Goal: Information Seeking & Learning: Check status

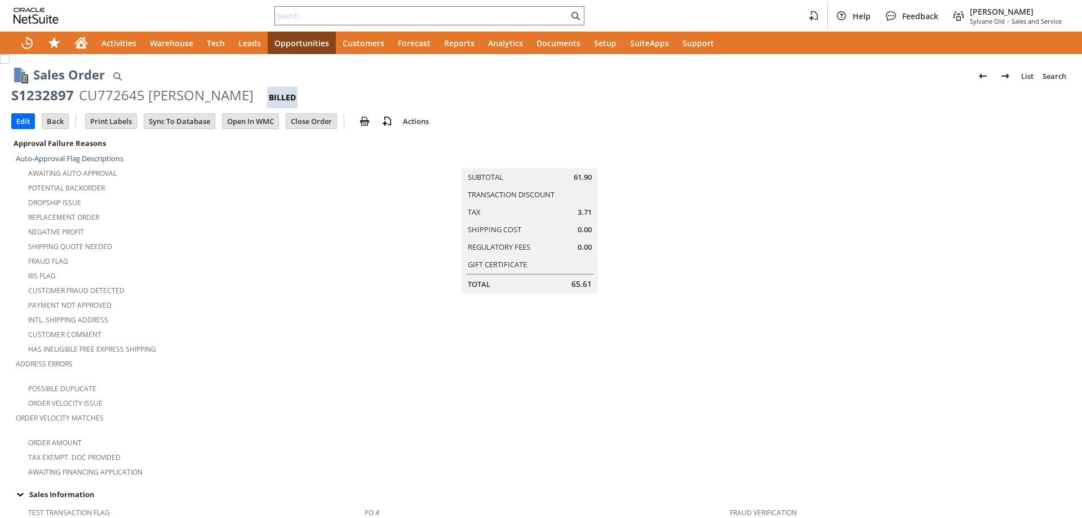
scroll to position [650, 0]
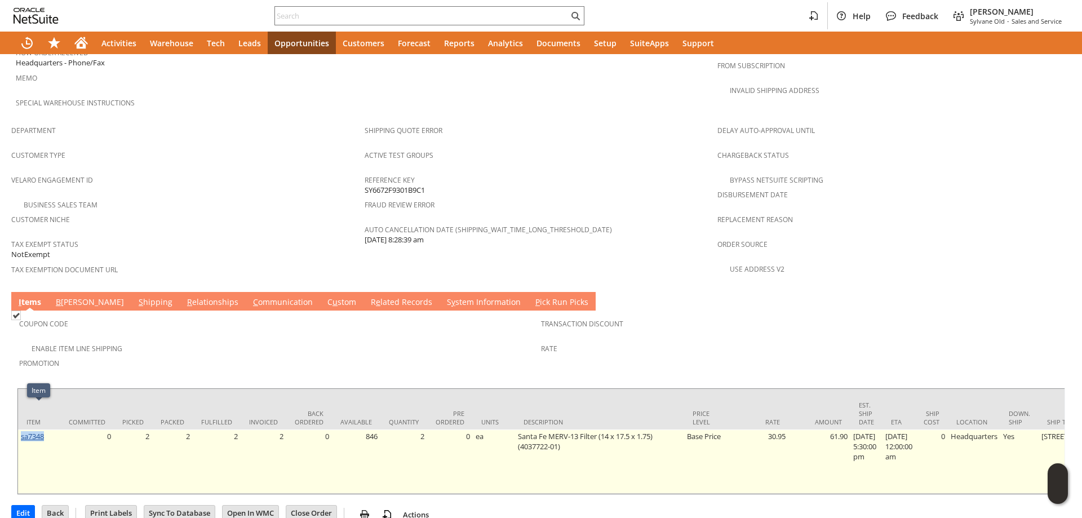
drag, startPoint x: 46, startPoint y: 410, endPoint x: 21, endPoint y: 414, distance: 25.1
click at [21, 430] on td "sa7348" at bounding box center [39, 462] width 42 height 64
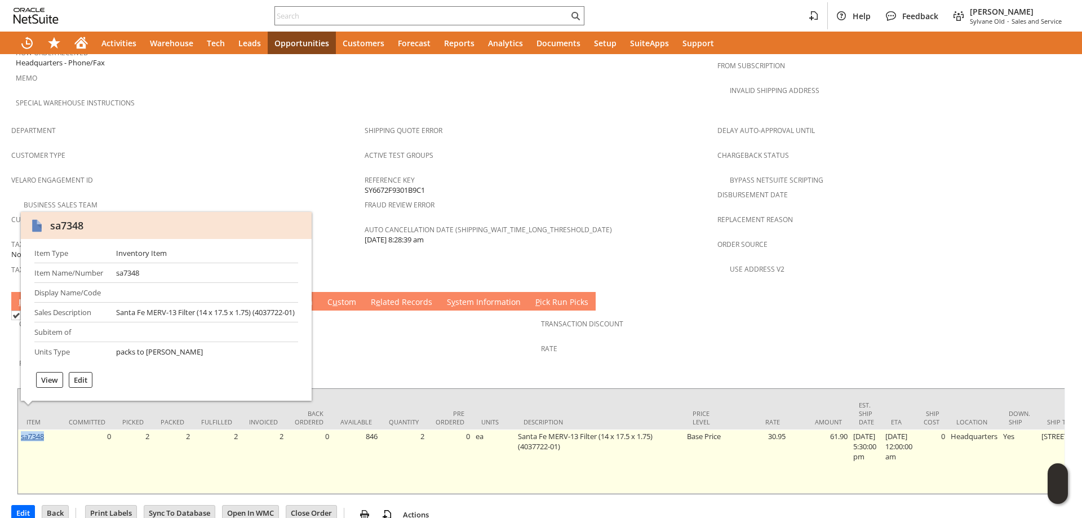
copy link "sa7348"
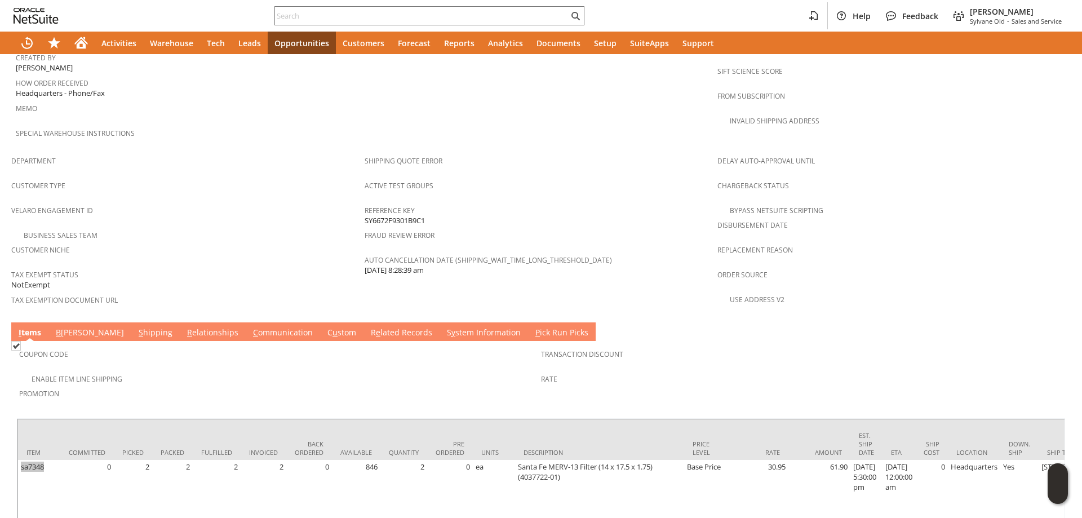
scroll to position [620, 0]
click at [250, 326] on link "C ommunication" at bounding box center [282, 332] width 65 height 12
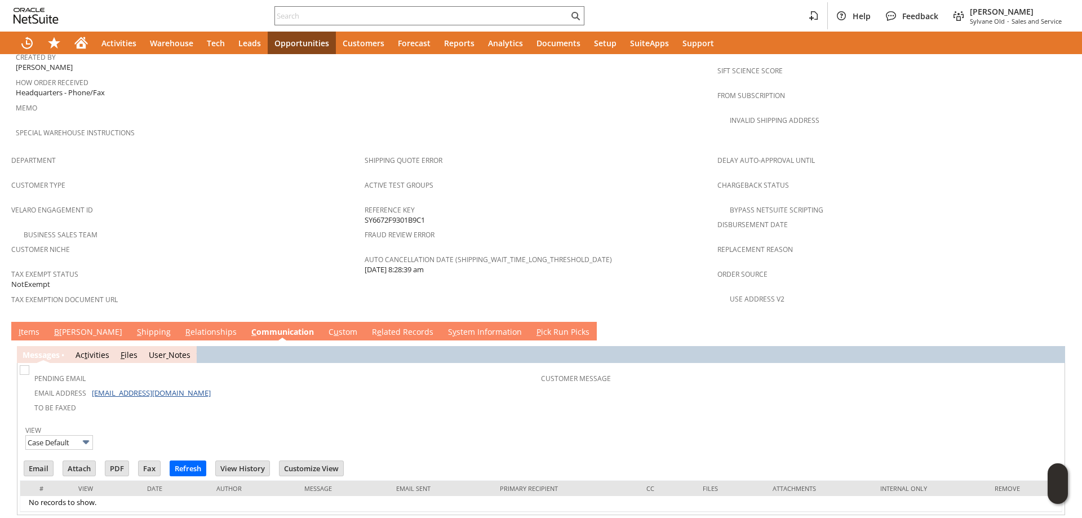
scroll to position [0, 0]
click at [134, 326] on link "S hipping" at bounding box center [153, 332] width 39 height 12
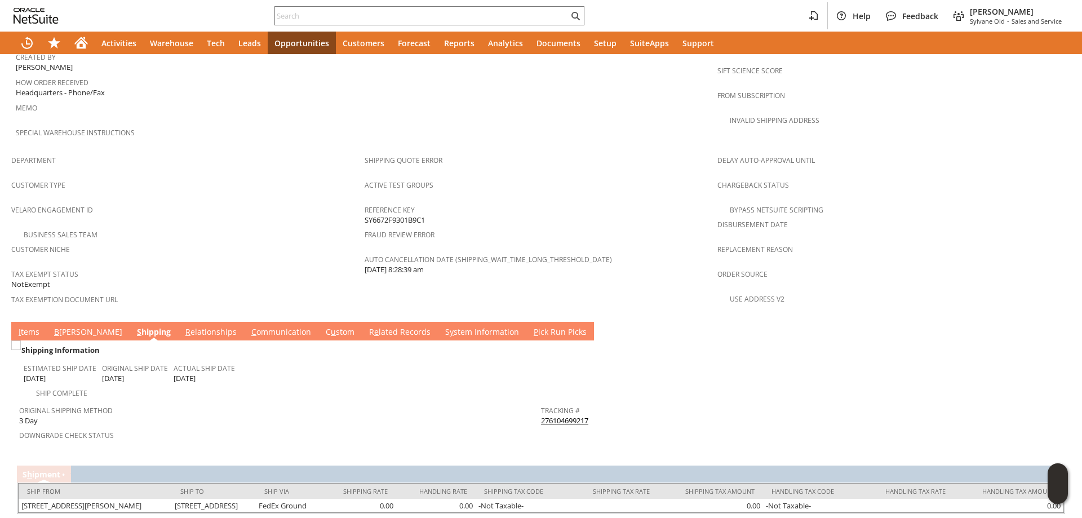
click at [69, 326] on link "B illing" at bounding box center [88, 332] width 74 height 12
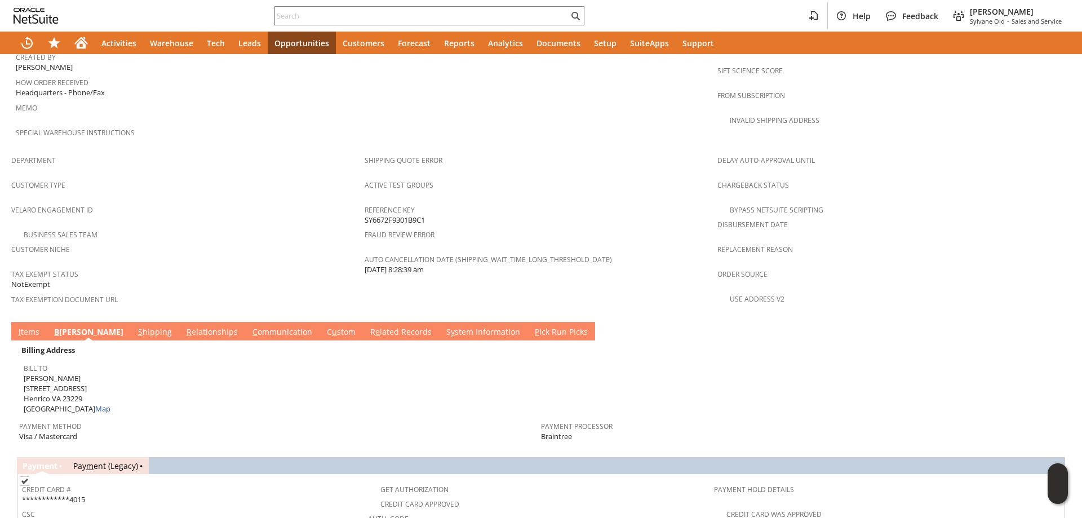
click at [32, 373] on span "Alice J Tinsley 9312 Overhill Road Henrico VA 23229 United States Map" at bounding box center [67, 393] width 87 height 41
drag, startPoint x: 32, startPoint y: 364, endPoint x: 82, endPoint y: 363, distance: 50.7
click at [82, 373] on span "Alice J Tinsley 9312 Overhill Road Henrico VA 23229 United States Map" at bounding box center [67, 393] width 87 height 41
copy span "9312 Overhill Road"
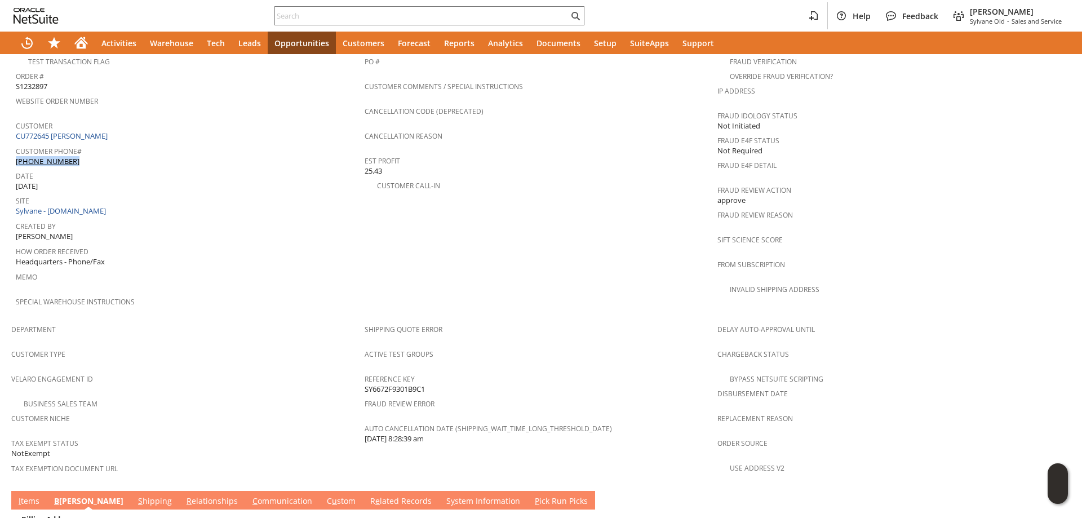
drag, startPoint x: 87, startPoint y: 139, endPoint x: 87, endPoint y: 147, distance: 7.9
click at [87, 147] on div "Customer Phone# (804) 346-0010" at bounding box center [187, 155] width 343 height 24
copy div "(804) 346-0010"
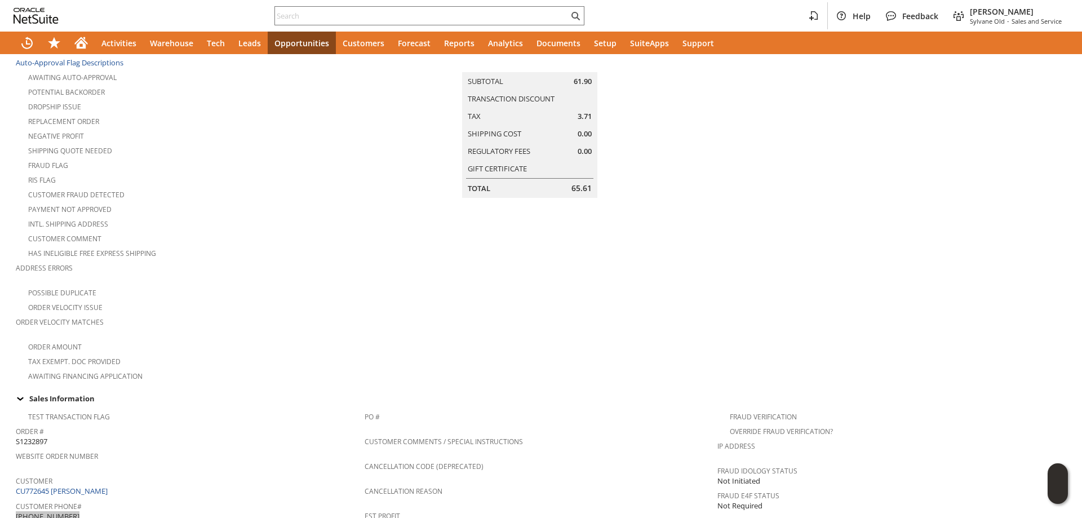
scroll to position [0, 0]
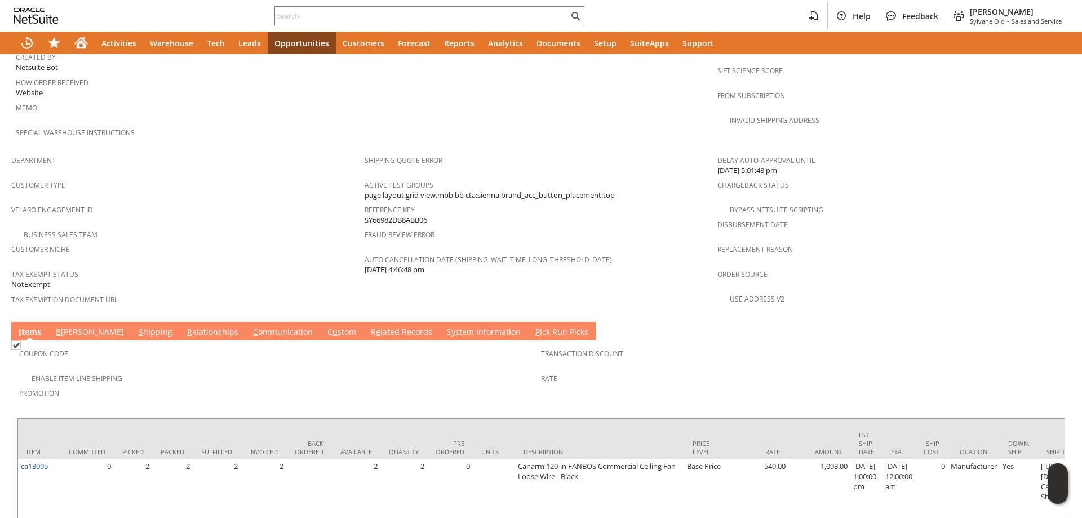
scroll to position [113, 0]
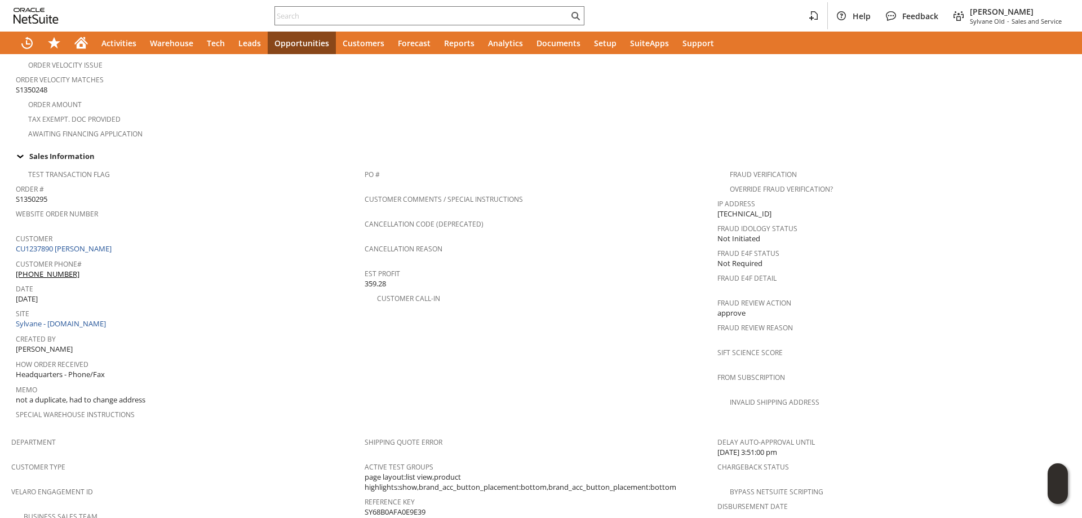
scroll to position [564, 0]
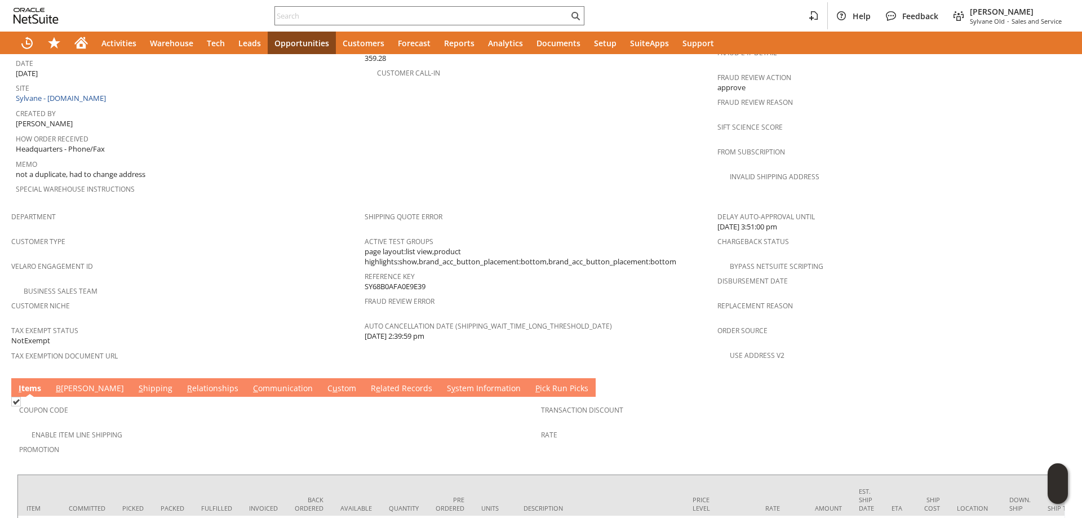
click at [136, 383] on link "S hipping" at bounding box center [155, 389] width 39 height 12
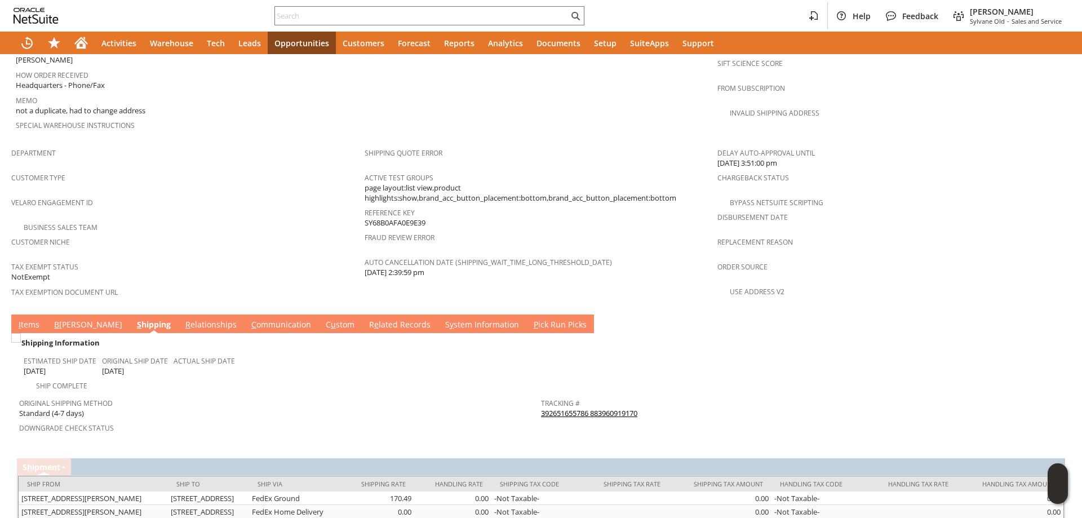
scroll to position [696, 0]
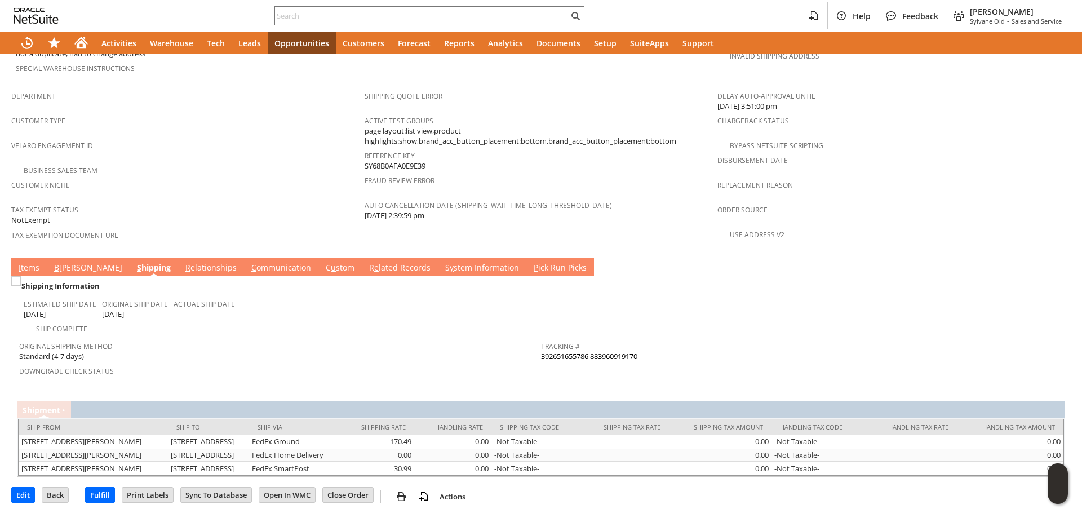
click at [596, 351] on link "392651655786 883960919170" at bounding box center [589, 356] width 96 height 10
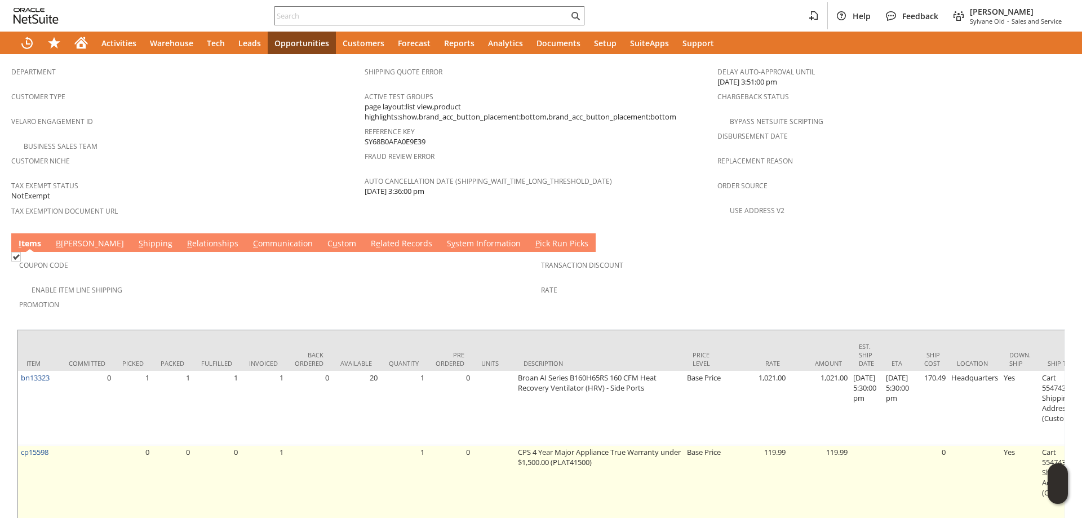
scroll to position [846, 0]
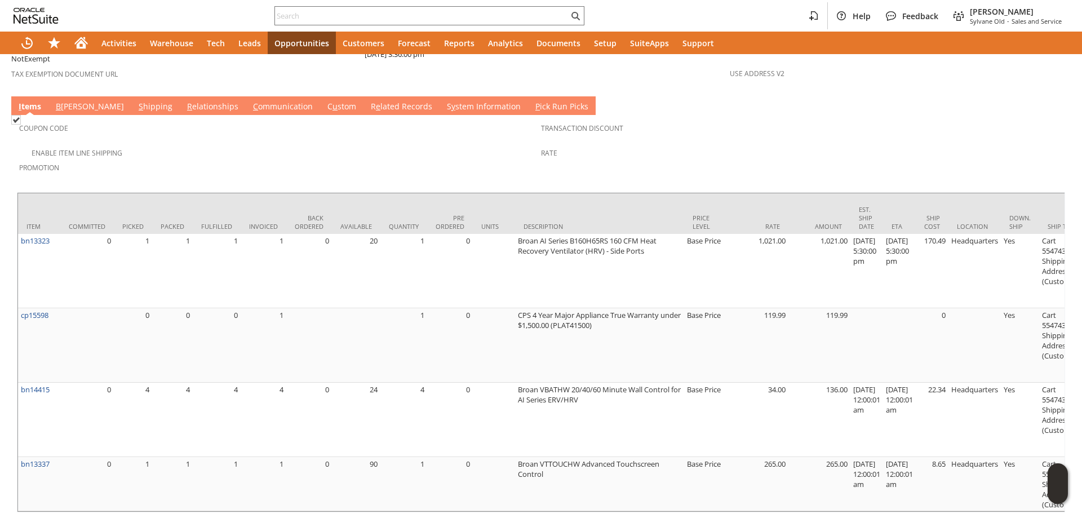
click at [136, 101] on link "S hipping" at bounding box center [155, 107] width 39 height 12
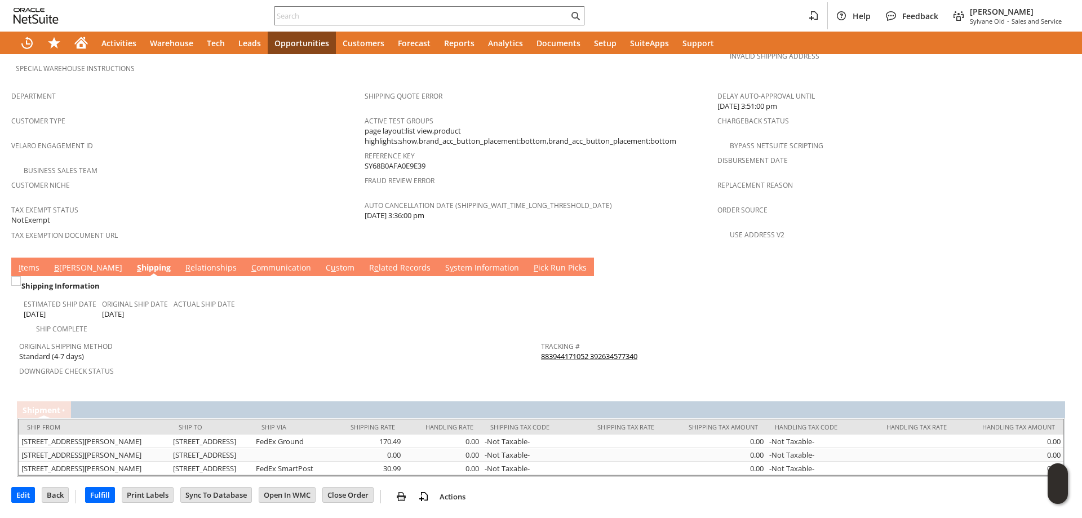
scroll to position [696, 0]
click at [599, 351] on link "883944171052 392634577340" at bounding box center [589, 356] width 96 height 10
click at [32, 258] on td "I tems" at bounding box center [29, 267] width 36 height 19
click at [32, 262] on link "I tems" at bounding box center [29, 268] width 26 height 12
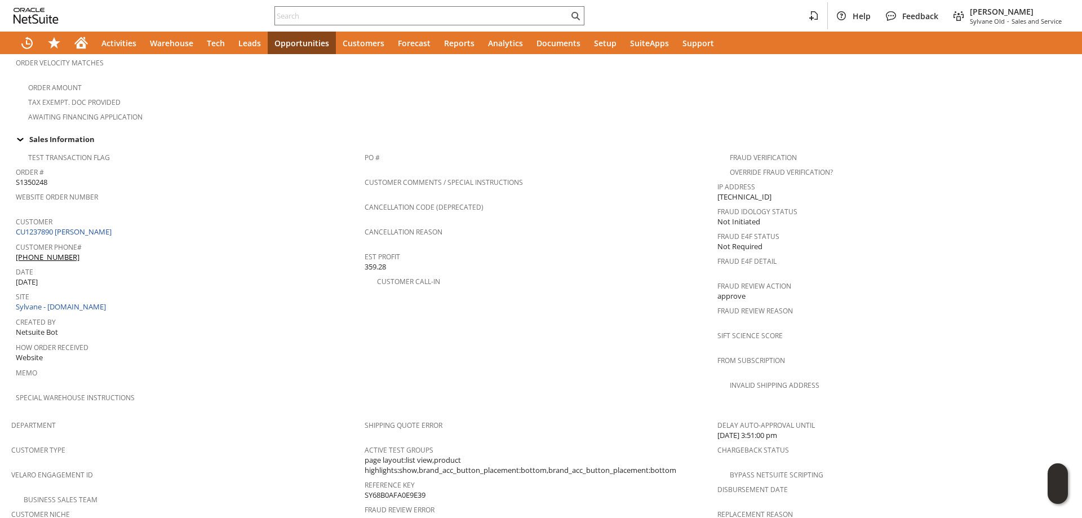
scroll to position [507, 0]
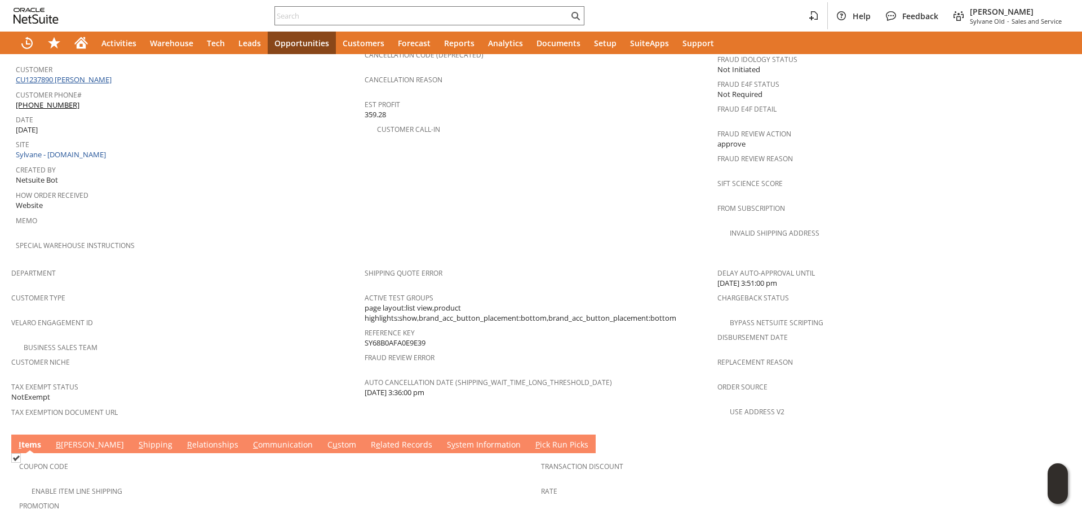
click at [104, 74] on link "CU1237890 Elizabeth Erickson" at bounding box center [65, 79] width 99 height 10
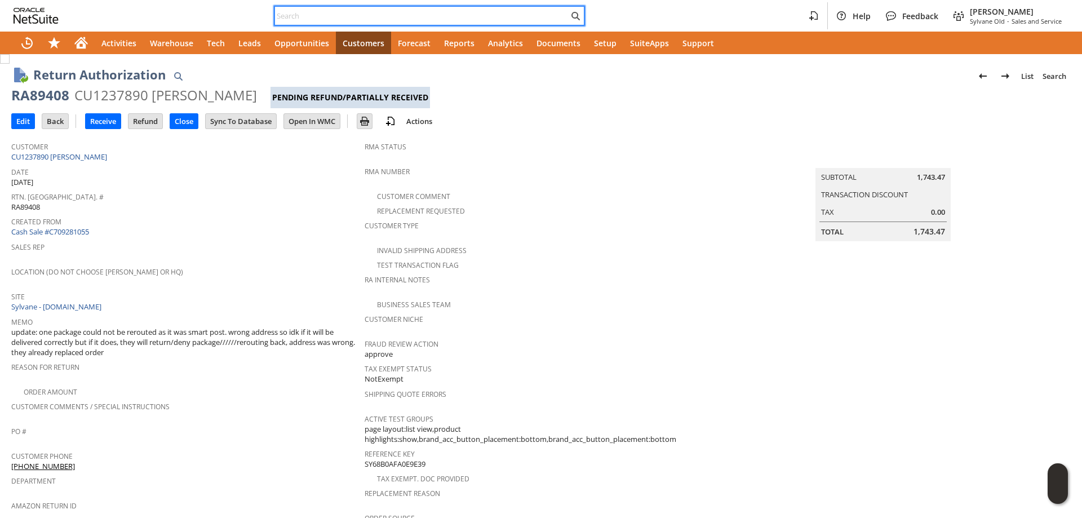
paste input "SY68790FFFE9223"
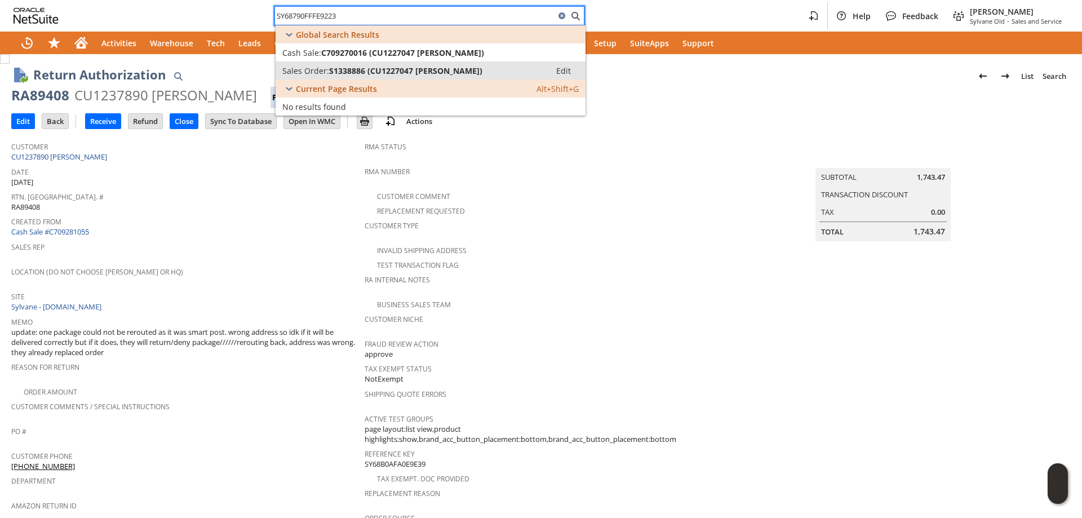
type input "SY68790FFFE9223"
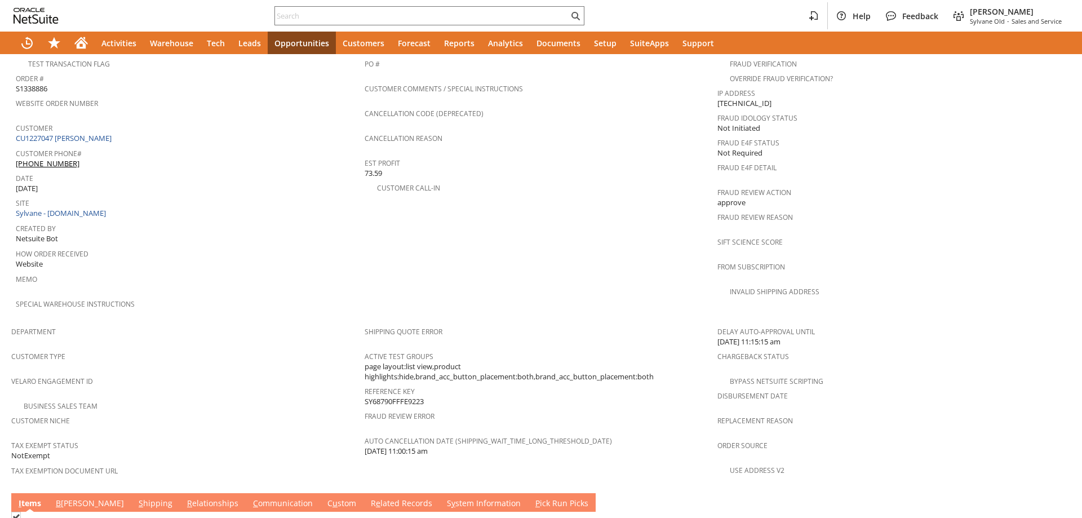
scroll to position [564, 0]
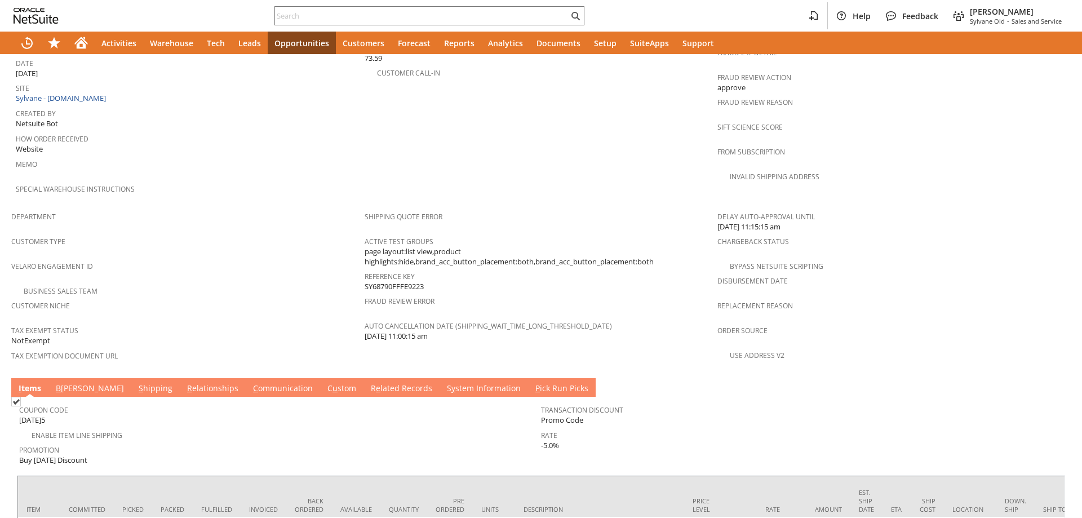
click at [250, 383] on link "C ommunication" at bounding box center [282, 389] width 65 height 12
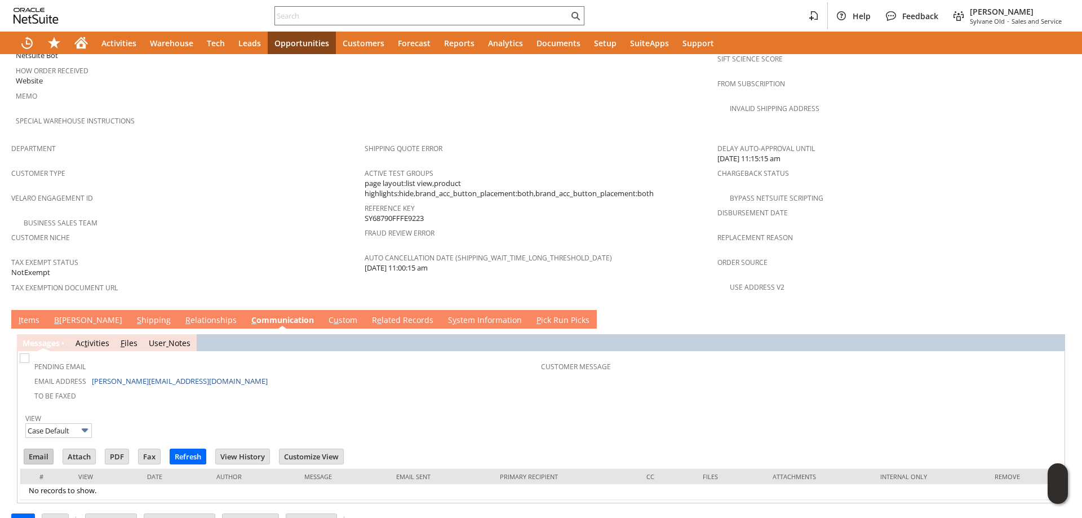
scroll to position [0, 0]
click at [42, 449] on input "Email" at bounding box center [38, 456] width 29 height 15
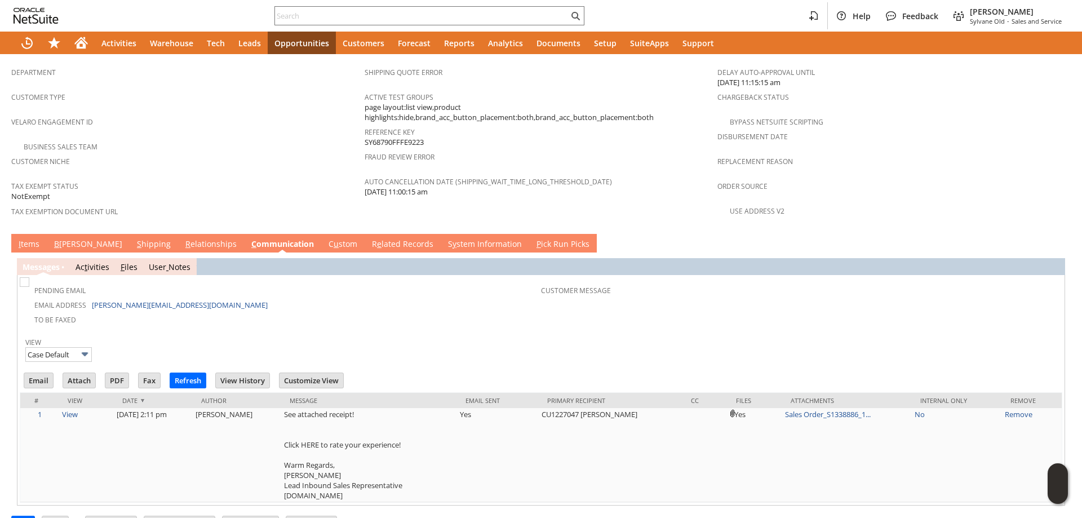
scroll to position [710, 0]
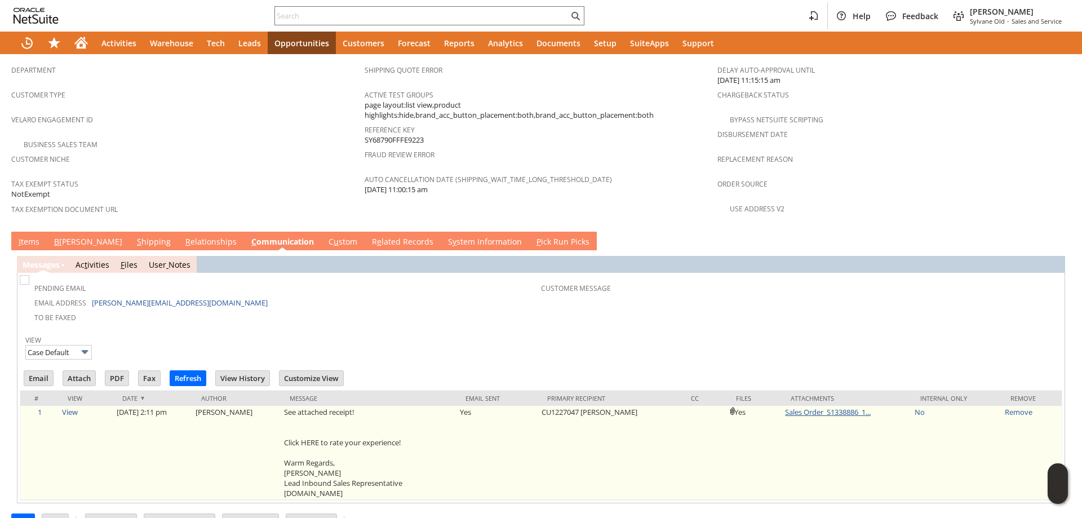
click at [788, 407] on link "Sales Order_S1338886_1..." at bounding box center [828, 412] width 86 height 10
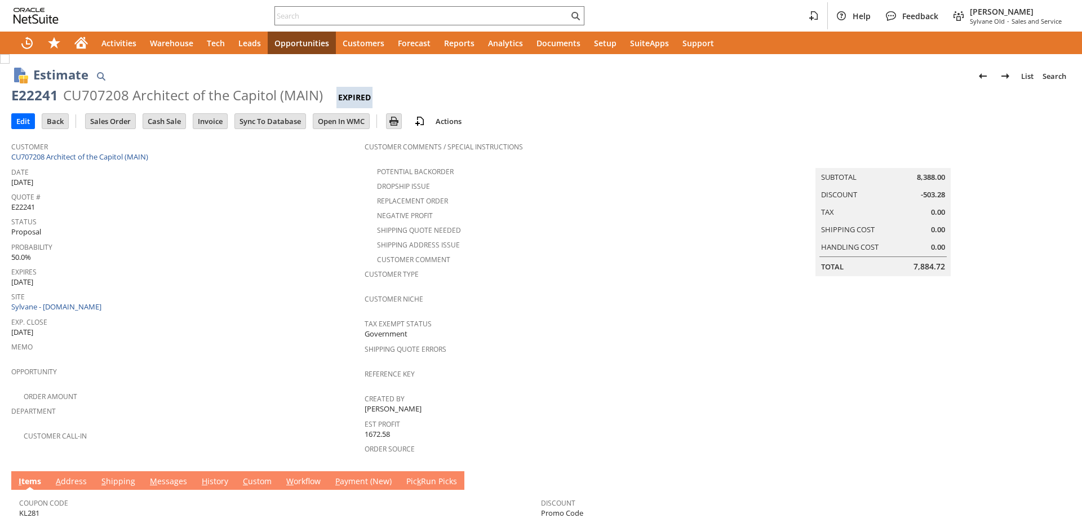
scroll to position [160, 0]
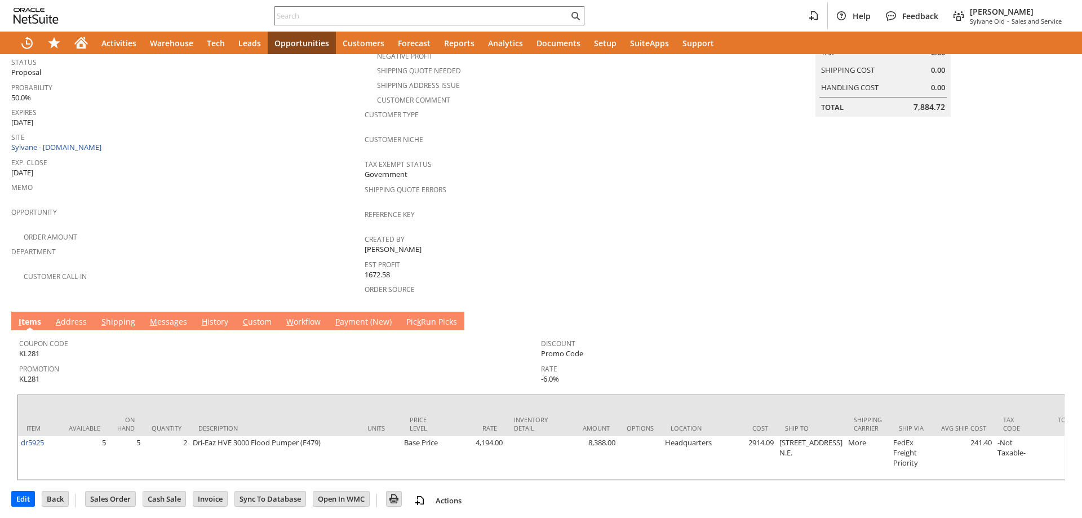
click at [185, 312] on td "M essages" at bounding box center [169, 321] width 52 height 19
click at [183, 316] on link "M essages" at bounding box center [168, 322] width 43 height 12
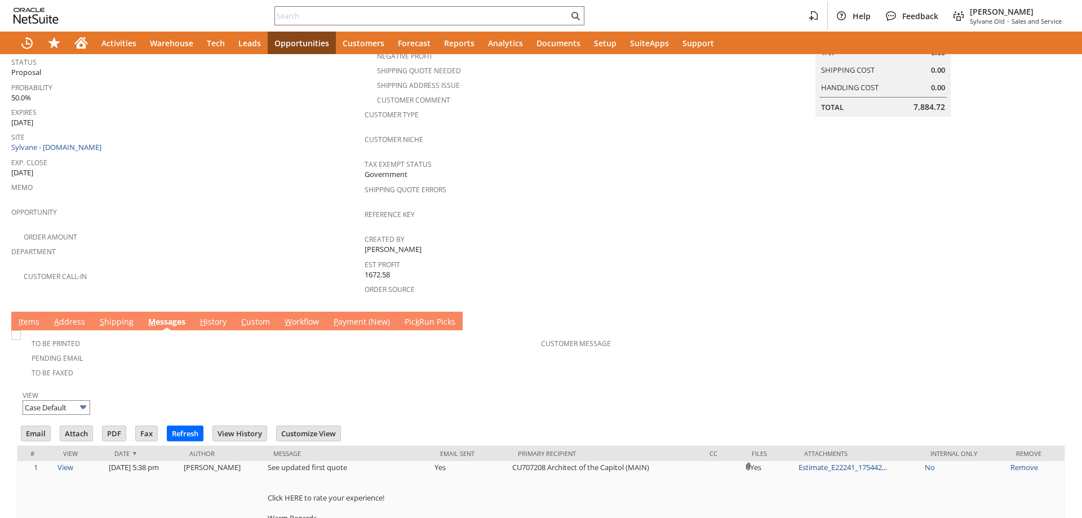
scroll to position [0, 0]
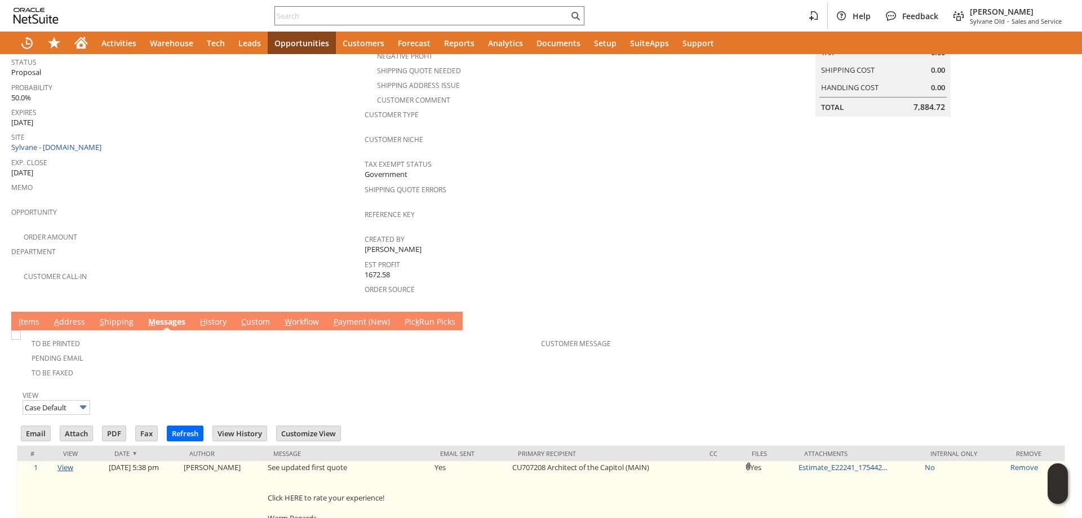
click at [64, 462] on link "View" at bounding box center [65, 467] width 16 height 10
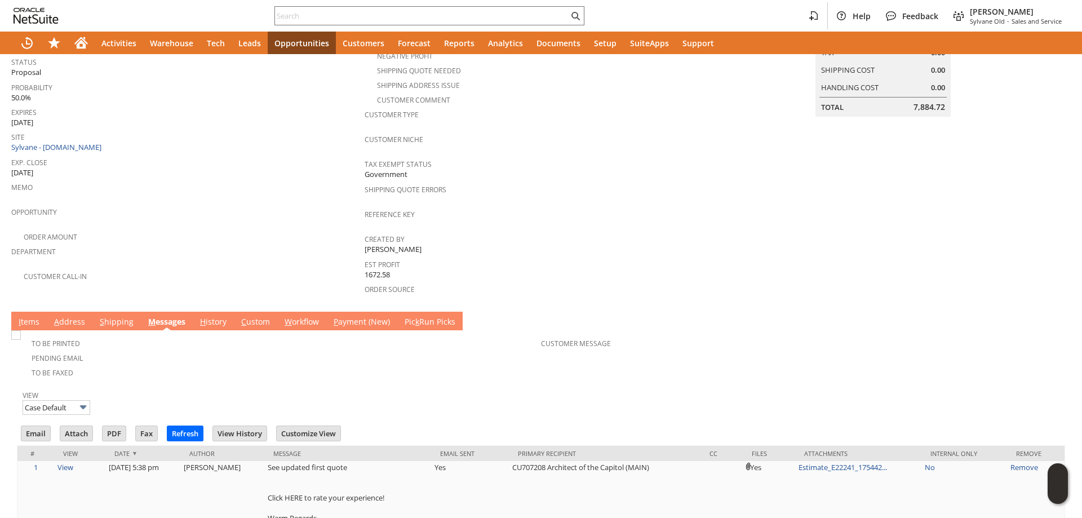
click at [643, 192] on div "Shipping Quote Errors" at bounding box center [539, 194] width 348 height 24
